Goal: Task Accomplishment & Management: Manage account settings

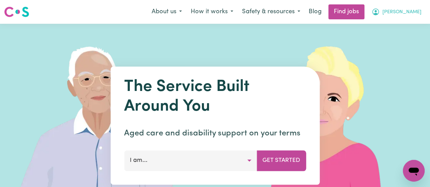
click at [409, 11] on span "[PERSON_NAME]" at bounding box center [401, 11] width 39 height 7
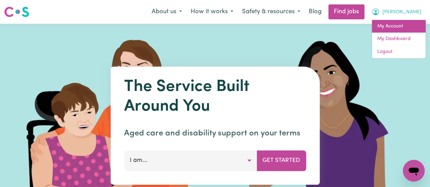
click at [398, 28] on link "My Account" at bounding box center [399, 26] width 54 height 13
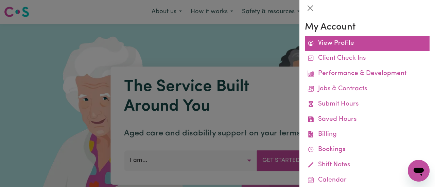
click at [343, 44] on link "View Profile" at bounding box center [367, 43] width 125 height 15
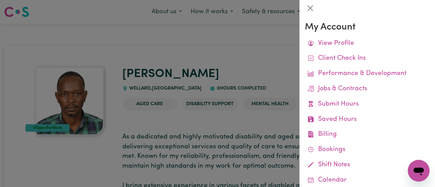
click at [235, 66] on div at bounding box center [217, 93] width 435 height 187
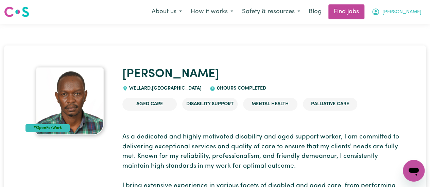
click at [409, 11] on span "[PERSON_NAME]" at bounding box center [401, 11] width 39 height 7
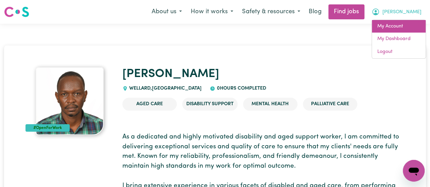
click at [395, 28] on link "My Account" at bounding box center [399, 26] width 54 height 13
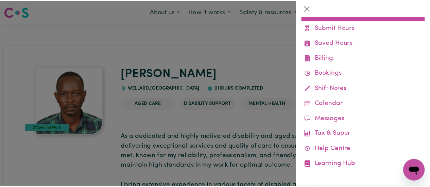
scroll to position [78, 0]
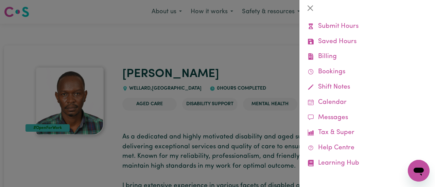
click at [251, 61] on div at bounding box center [217, 93] width 435 height 187
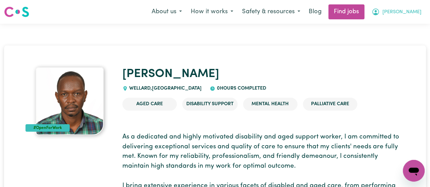
click at [380, 14] on icon "My Account" at bounding box center [376, 12] width 8 height 8
click at [377, 11] on icon "My Account" at bounding box center [376, 11] width 2 height 2
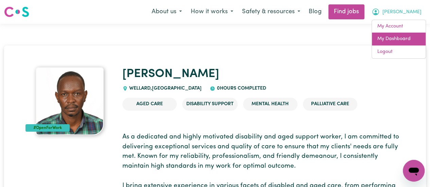
click at [395, 39] on link "My Dashboard" at bounding box center [399, 39] width 54 height 13
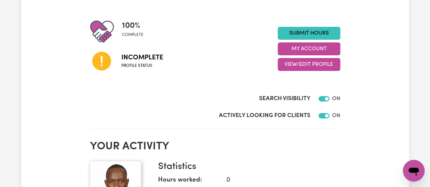
scroll to position [77, 0]
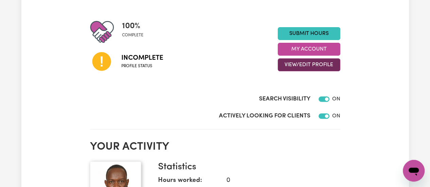
click at [313, 64] on button "View/Edit Profile" at bounding box center [309, 64] width 63 height 13
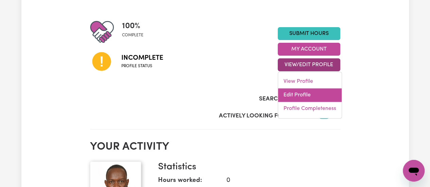
click at [303, 95] on link "Edit Profile" at bounding box center [310, 95] width 64 height 14
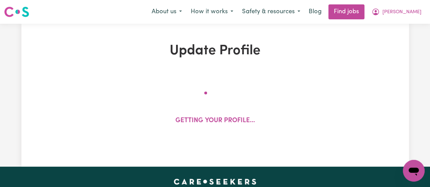
select select "[DEMOGRAPHIC_DATA]"
select select "Student Visa"
select select "Studying a healthcare related degree or qualification"
select select "45"
select select "65"
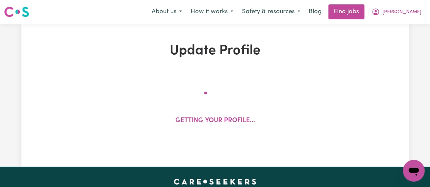
select select "65"
select select "85"
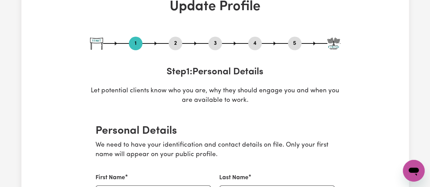
scroll to position [44, 0]
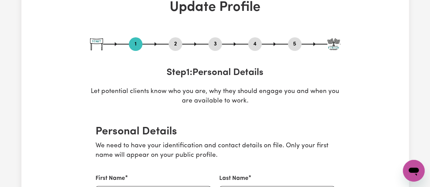
click at [177, 45] on button "2" at bounding box center [176, 44] width 14 height 9
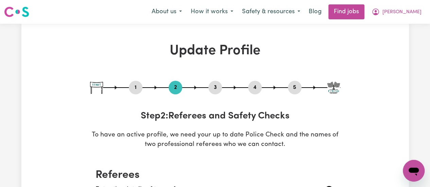
scroll to position [2, 0]
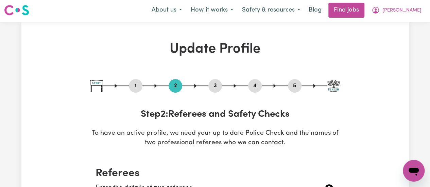
click at [215, 88] on button "3" at bounding box center [215, 86] width 14 height 9
select select "2025"
select select "2024"
select select "Certificate III (Individual Support)"
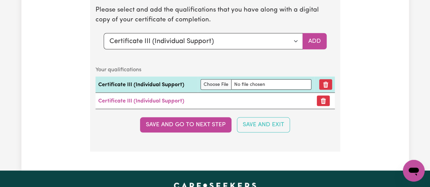
scroll to position [1897, 0]
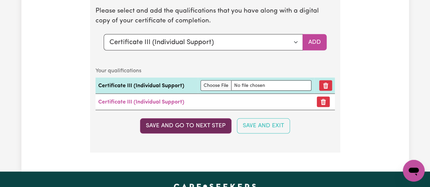
click at [200, 119] on button "Save and go to next step" at bounding box center [185, 125] width 91 height 15
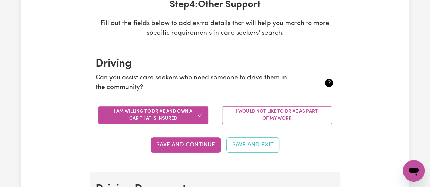
scroll to position [0, 0]
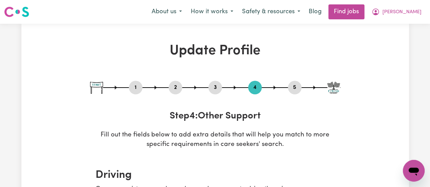
click at [174, 86] on button "2" at bounding box center [176, 87] width 14 height 9
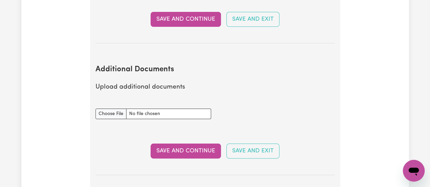
scroll to position [1298, 0]
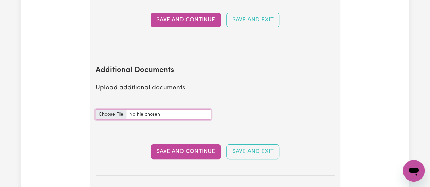
click at [115, 114] on input "Additional Documents document" at bounding box center [154, 114] width 116 height 11
type input "C:\fakepath\hand hygiene certificate.pdf"
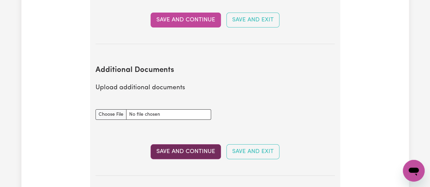
click at [188, 151] on button "Save and Continue" at bounding box center [186, 151] width 70 height 15
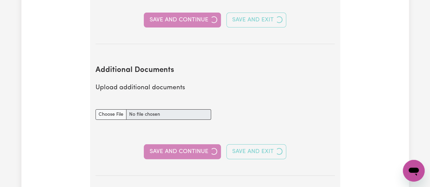
select select "2025"
select select "2024"
select select "Certificate III (Individual Support)"
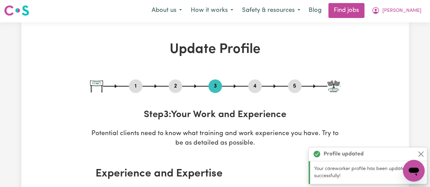
scroll to position [0, 0]
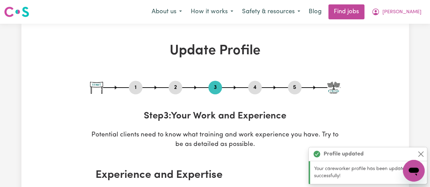
click at [172, 86] on button "2" at bounding box center [176, 87] width 14 height 9
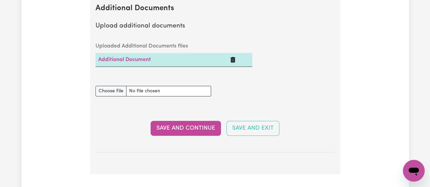
scroll to position [1366, 0]
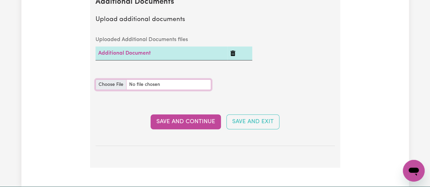
click at [112, 83] on input "Additional Documents document" at bounding box center [154, 85] width 116 height 11
type input "C:\fakepath\NDIS Supporting_Safe_and_Enjoyable_Meals_Certificate_of_Completion.…"
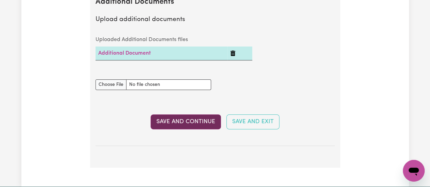
click at [187, 119] on button "Save and Continue" at bounding box center [186, 122] width 70 height 15
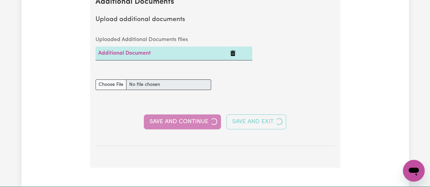
select select "2025"
select select "2024"
select select "Certificate III (Individual Support)"
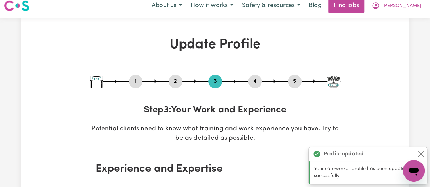
scroll to position [0, 0]
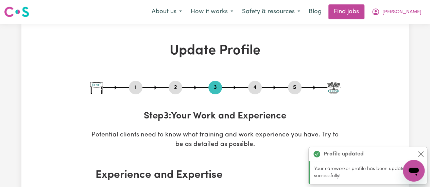
click at [177, 90] on button "2" at bounding box center [176, 87] width 14 height 9
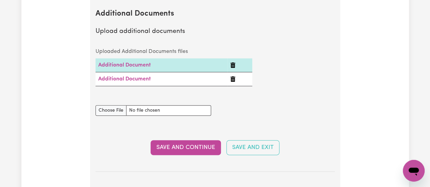
scroll to position [1352, 0]
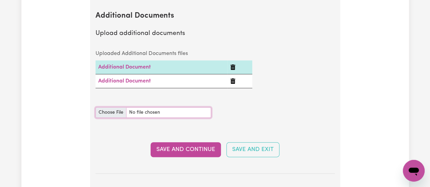
click at [109, 109] on input "Additional Documents document" at bounding box center [154, 112] width 116 height 11
type input "C:\fakepath\NDIS Worker_Orientation_Completion_Certificate.pdf"
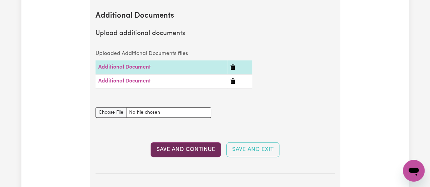
click at [186, 146] on button "Save and Continue" at bounding box center [186, 149] width 70 height 15
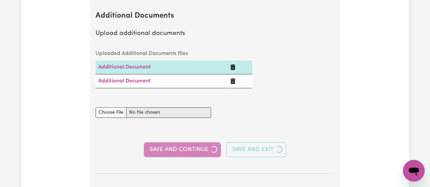
select select "2025"
select select "2024"
select select "Certificate III (Individual Support)"
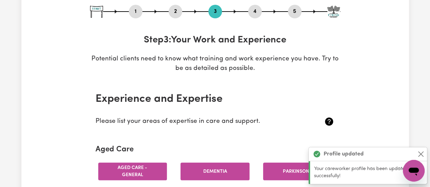
scroll to position [0, 0]
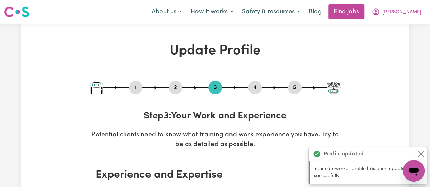
click at [177, 88] on button "2" at bounding box center [176, 87] width 14 height 9
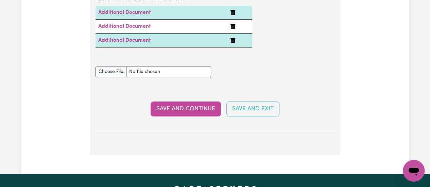
scroll to position [1406, 0]
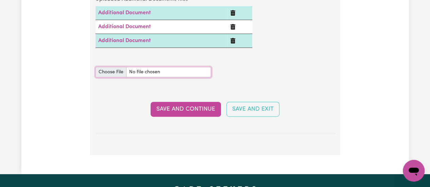
click at [107, 71] on input "Additional Documents document" at bounding box center [154, 72] width 116 height 11
type input "C:\fakepath\NDIS_Induction_Module_Completion_Certificate.pdf"
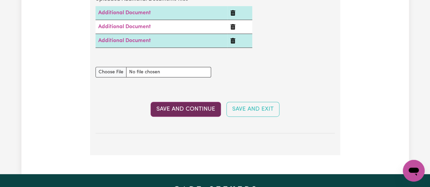
click at [187, 107] on button "Save and Continue" at bounding box center [186, 109] width 70 height 15
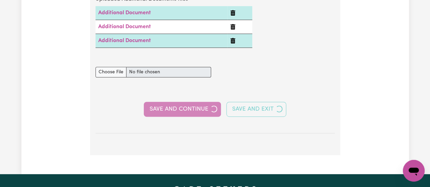
select select "2025"
select select "2024"
select select "Certificate III (Individual Support)"
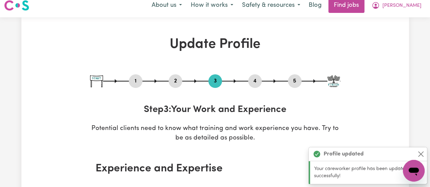
scroll to position [0, 0]
